Goal: Check status

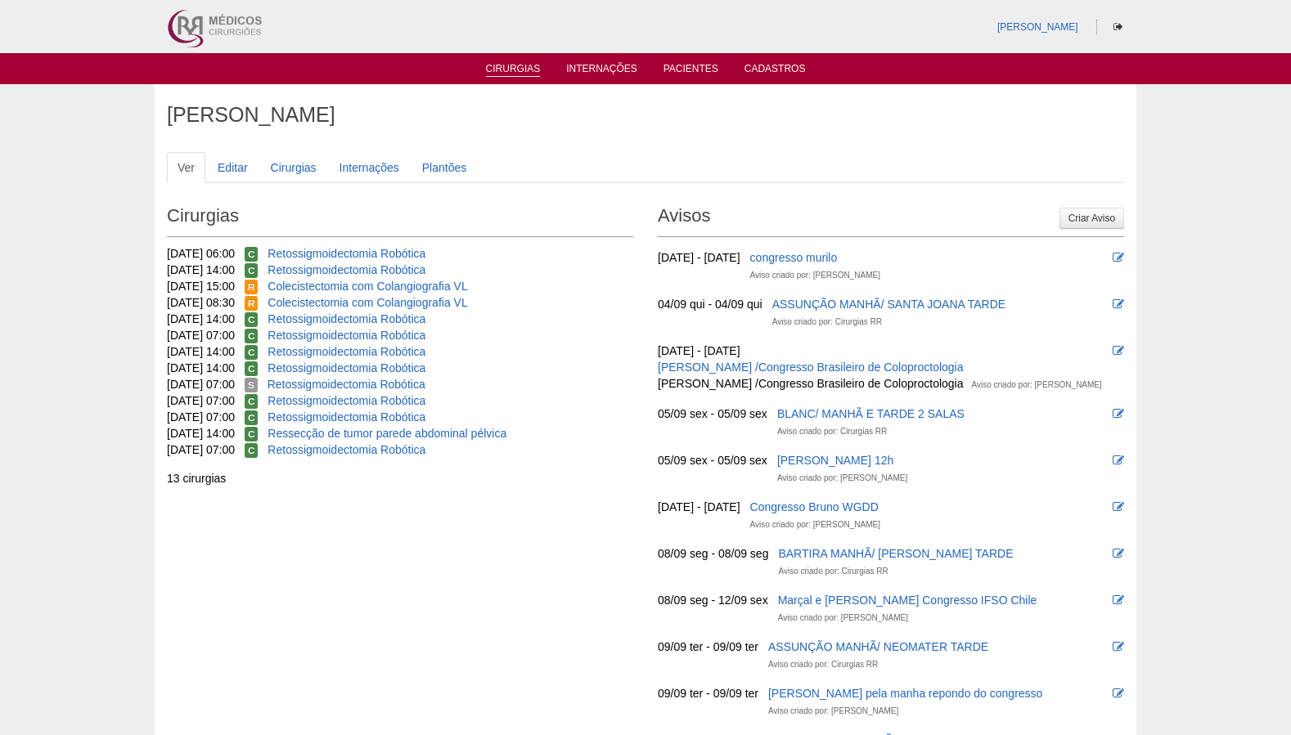
click at [528, 65] on link "Cirurgias" at bounding box center [513, 70] width 55 height 14
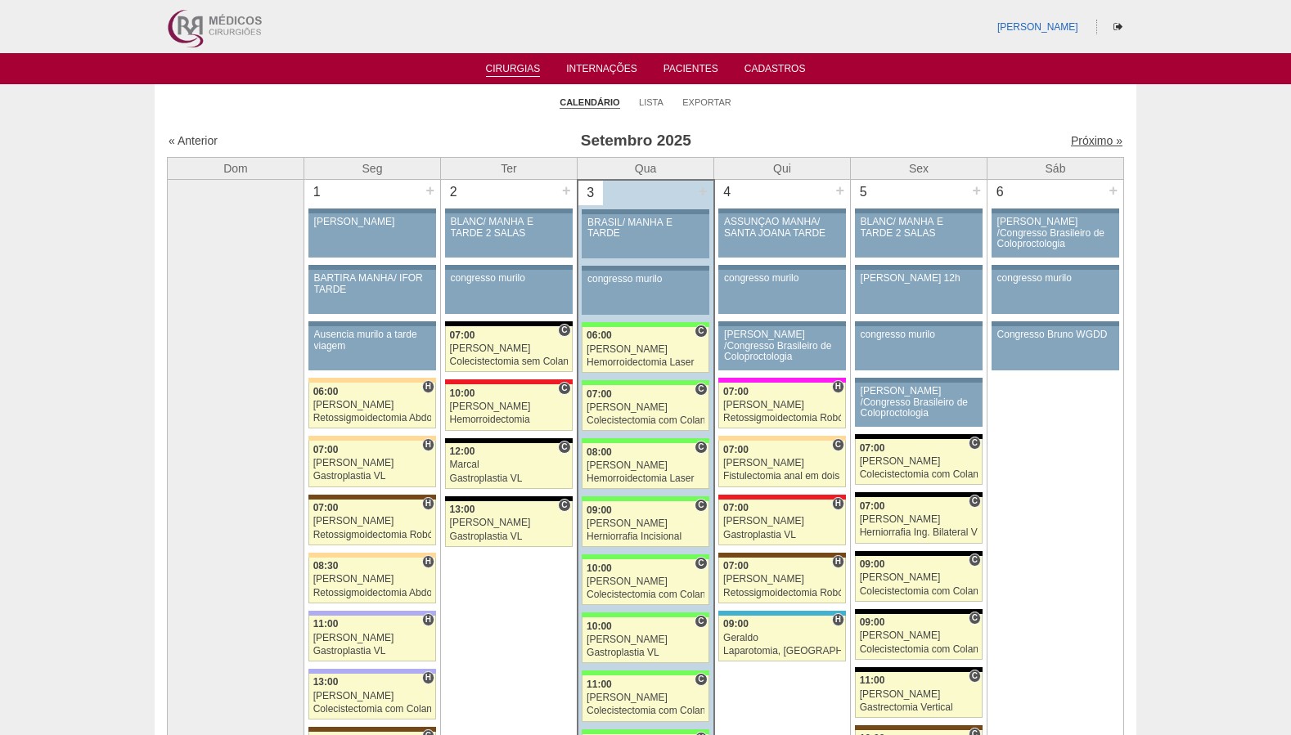
click at [1093, 142] on link "Próximo »" at bounding box center [1097, 140] width 52 height 13
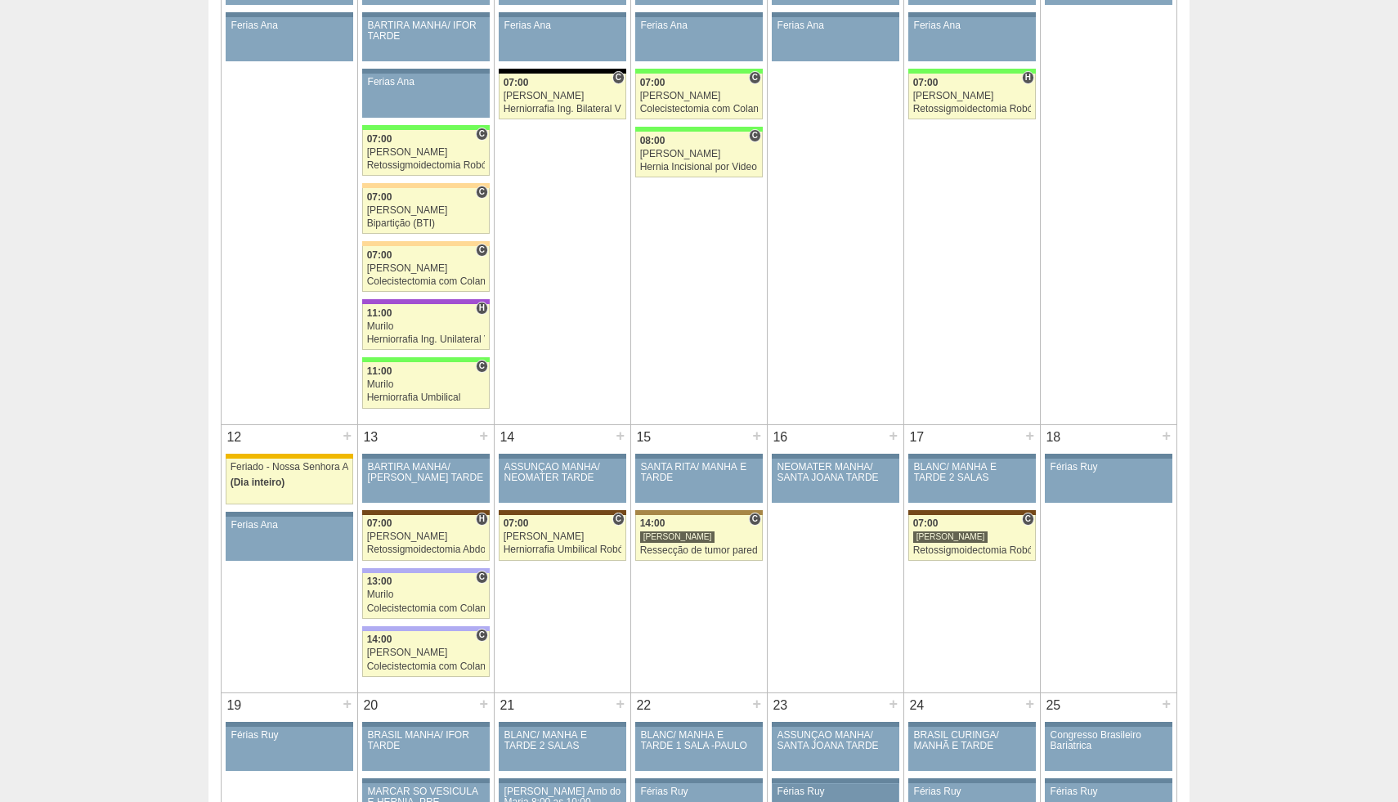
scroll to position [601, 0]
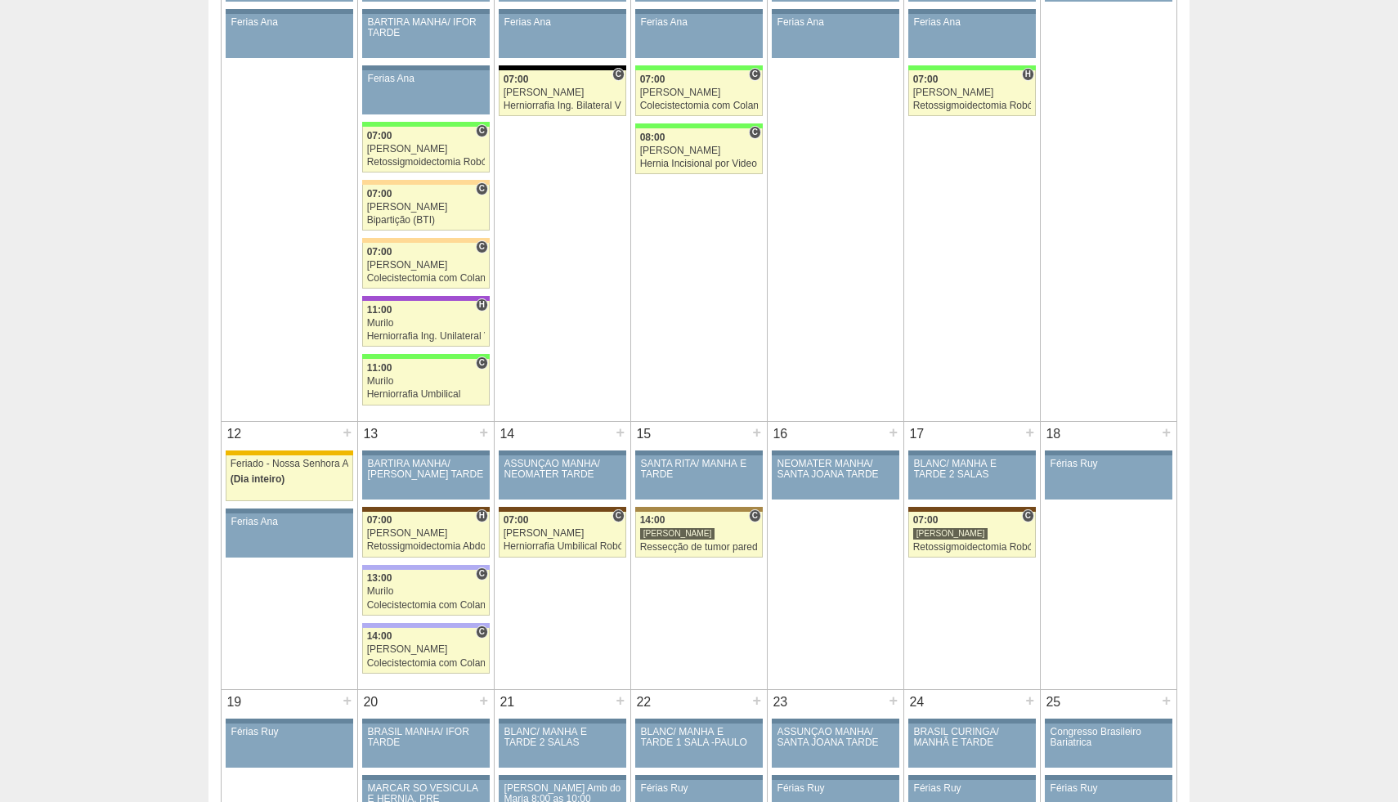
drag, startPoint x: 854, startPoint y: 367, endPoint x: 854, endPoint y: 378, distance: 10.6
click at [854, 370] on td "9 + 86922 Cirurgias RR ASSUNÇÃO MANHÃ/ SANTA JOANA TARDE Paciente não informado…" at bounding box center [836, 172] width 137 height 497
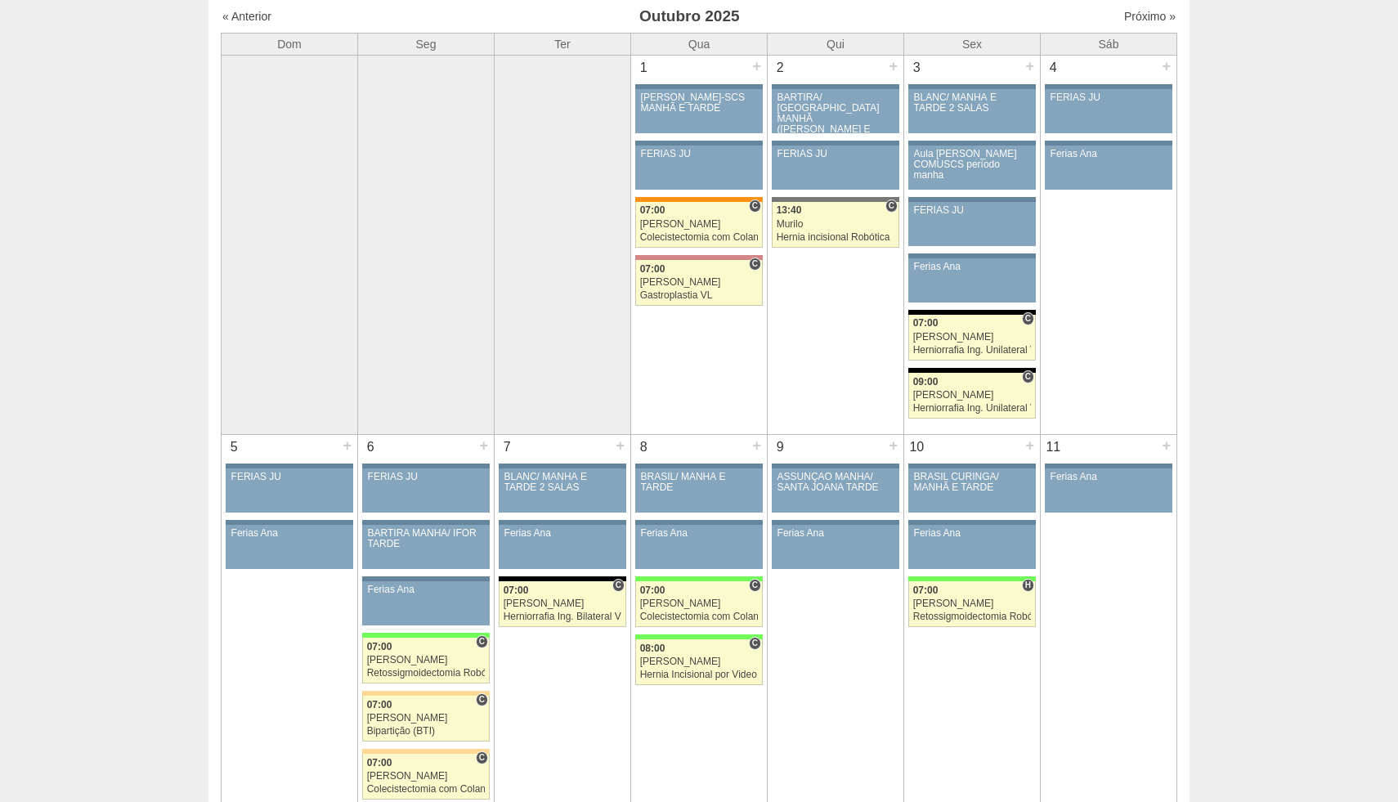
scroll to position [0, 0]
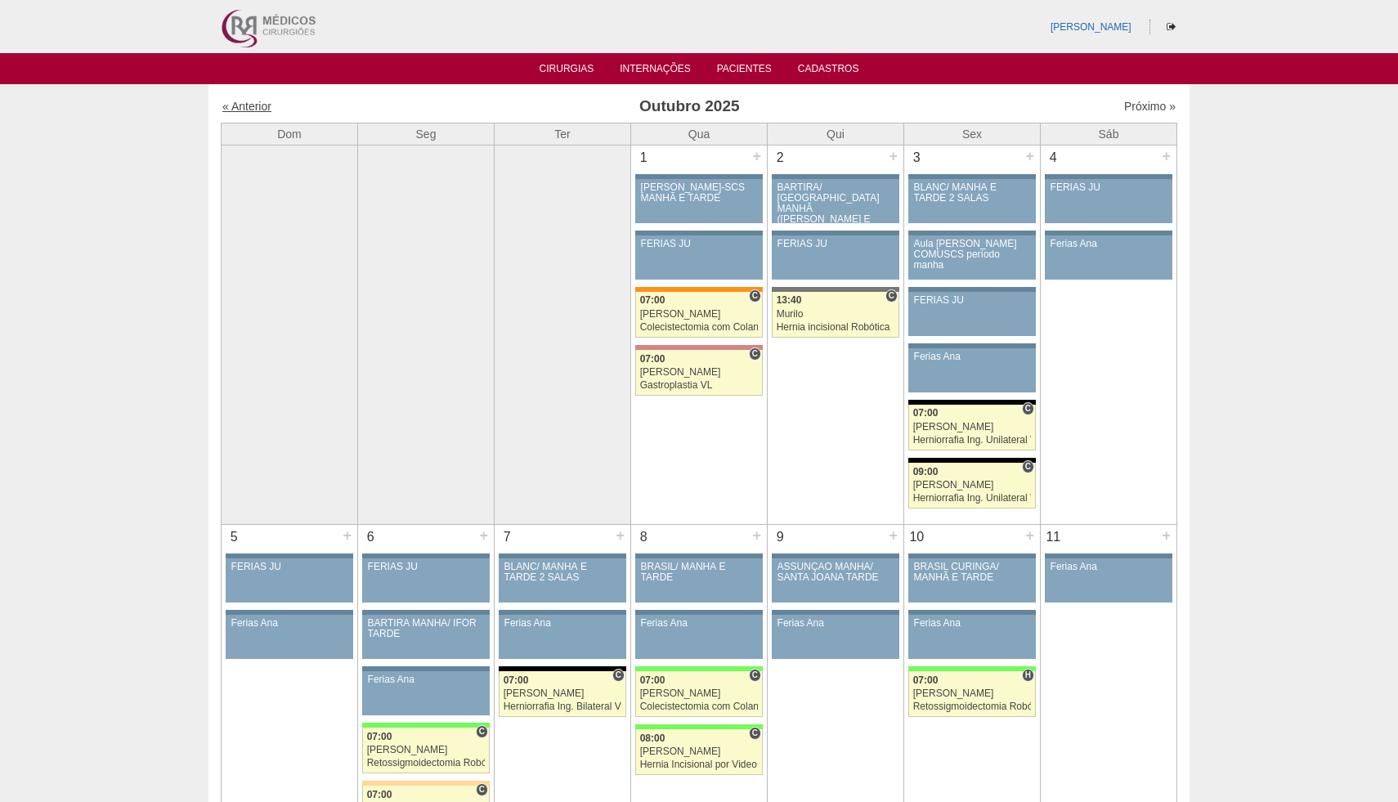
click at [250, 104] on link "« Anterior" at bounding box center [246, 106] width 49 height 13
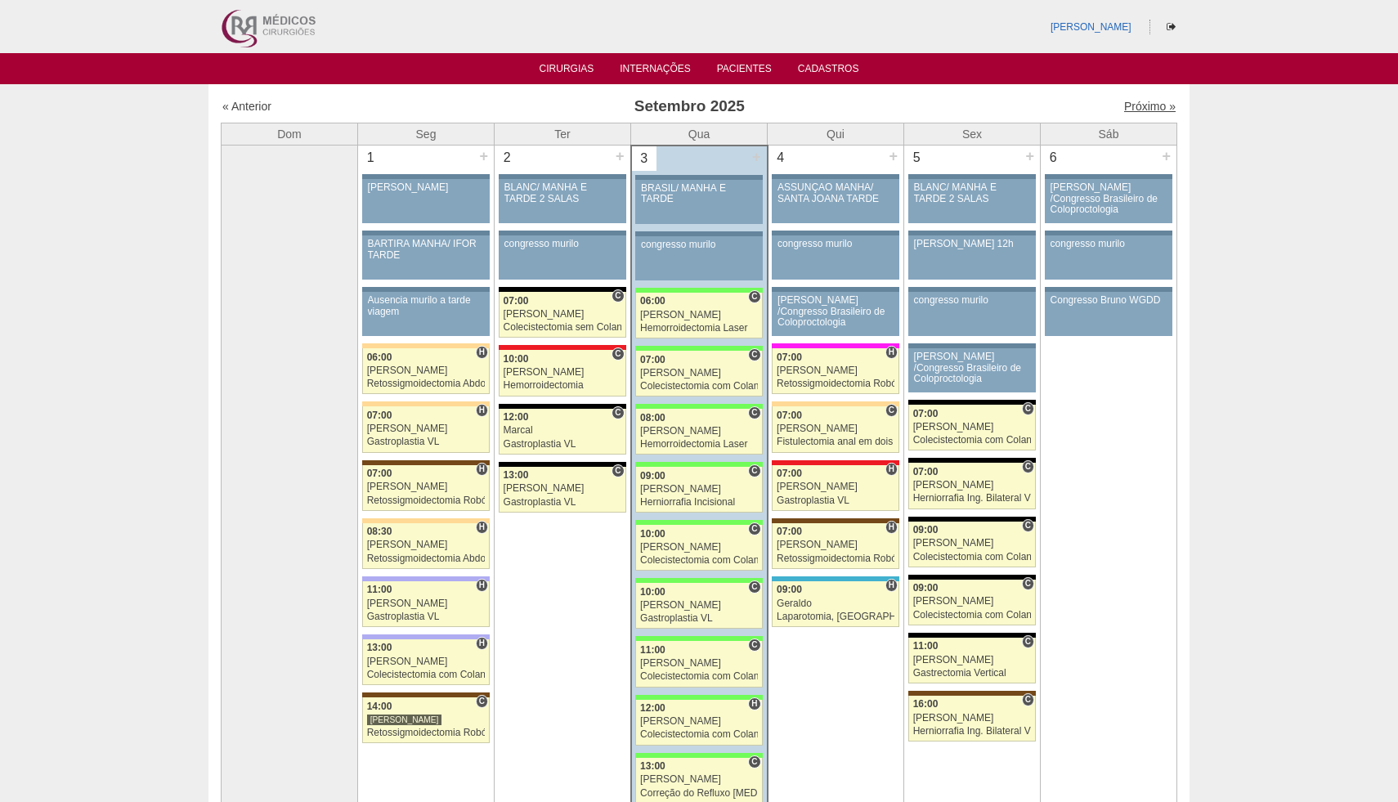
click at [1138, 110] on link "Próximo »" at bounding box center [1151, 106] width 52 height 13
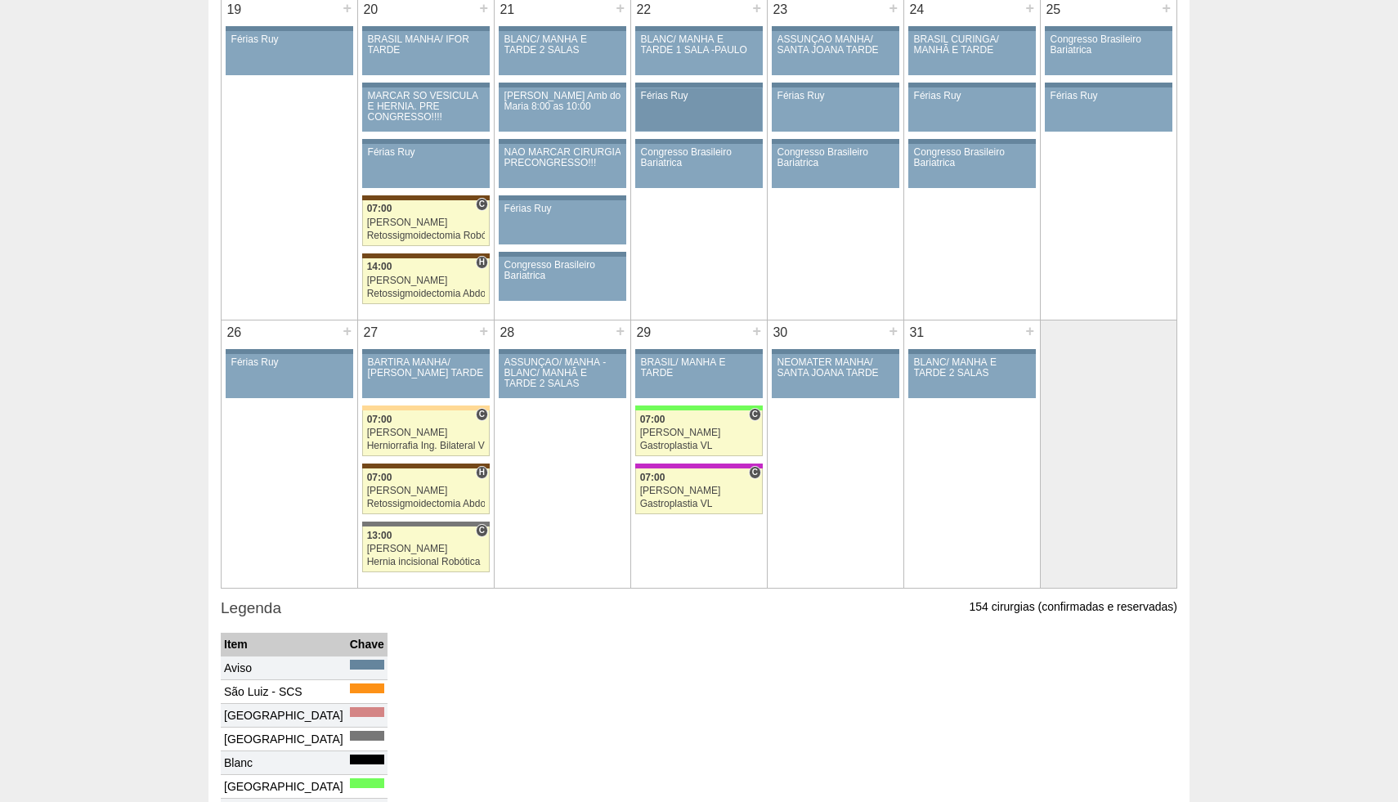
scroll to position [1297, 0]
